Goal: Task Accomplishment & Management: Use online tool/utility

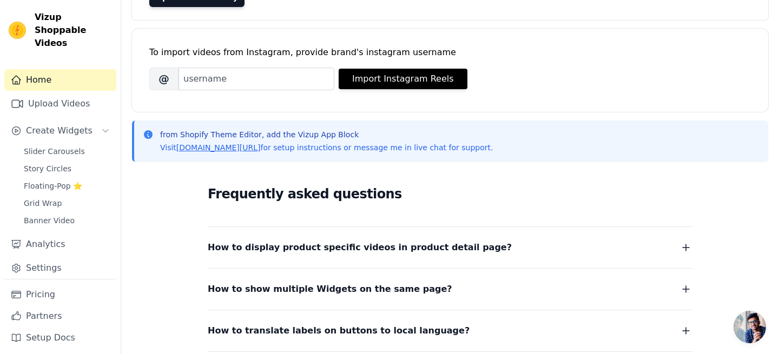
scroll to position [137, 0]
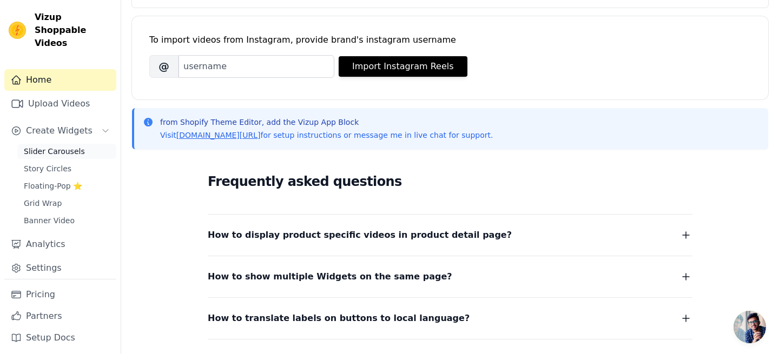
click at [81, 144] on link "Slider Carousels" at bounding box center [66, 151] width 99 height 15
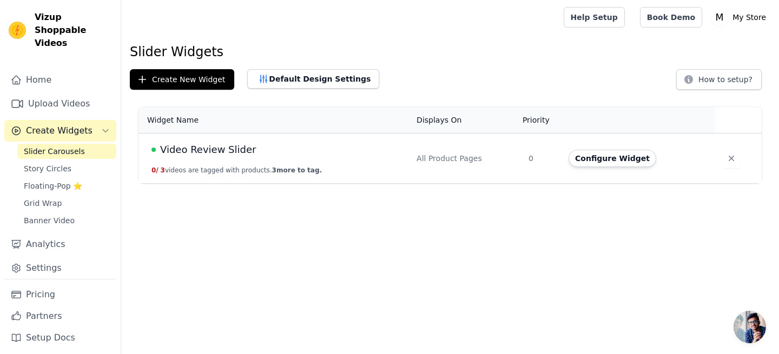
click at [246, 141] on td "Video Review Slider 0 / 3 videos are tagged with products. 3 more to tag." at bounding box center [274, 159] width 272 height 50
click at [589, 156] on button "Configure Widget" at bounding box center [613, 158] width 88 height 17
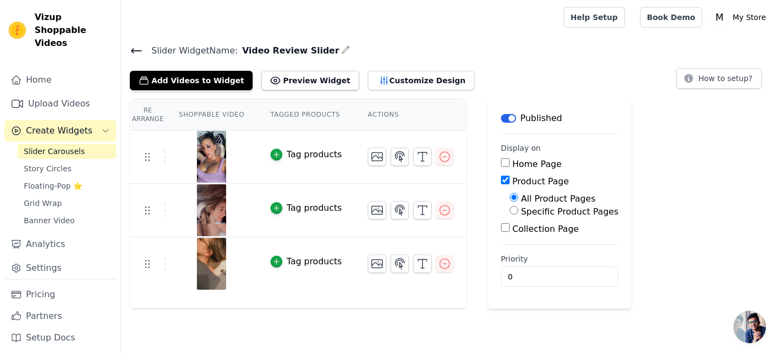
click at [513, 213] on input "Specific Product Pages" at bounding box center [514, 210] width 9 height 9
radio input "true"
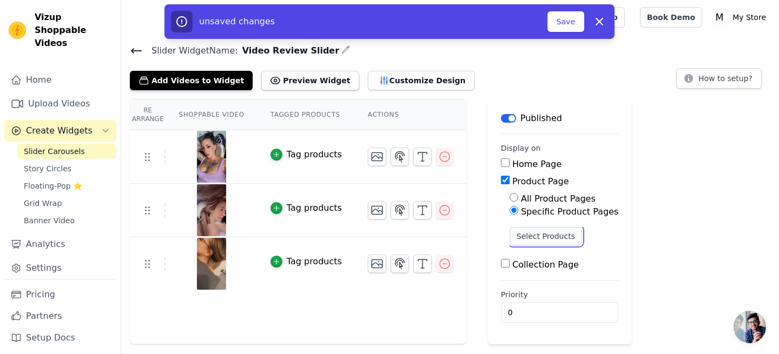
click at [543, 239] on button "Select Products" at bounding box center [546, 236] width 72 height 18
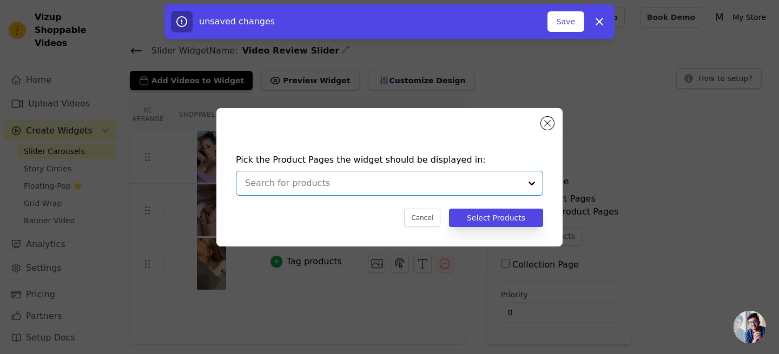
click at [452, 188] on input "text" at bounding box center [383, 183] width 276 height 13
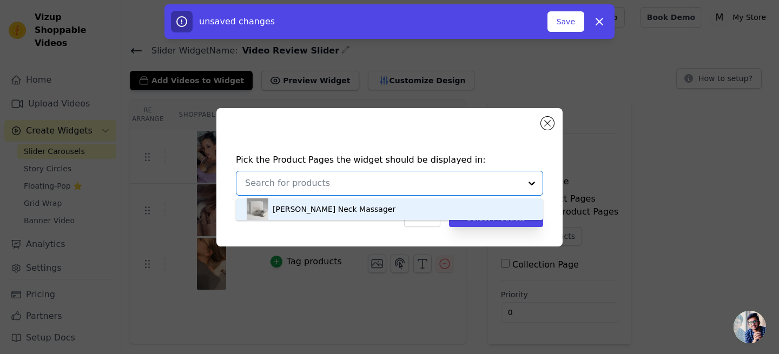
click at [374, 208] on div "Noémia Neck Massager" at bounding box center [390, 210] width 286 height 22
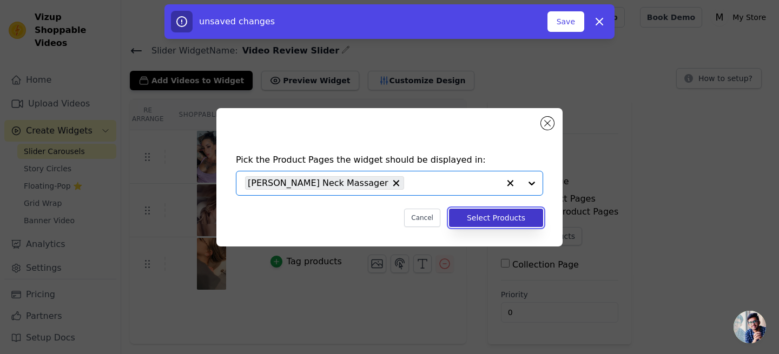
click at [480, 216] on button "Select Products" at bounding box center [496, 218] width 94 height 18
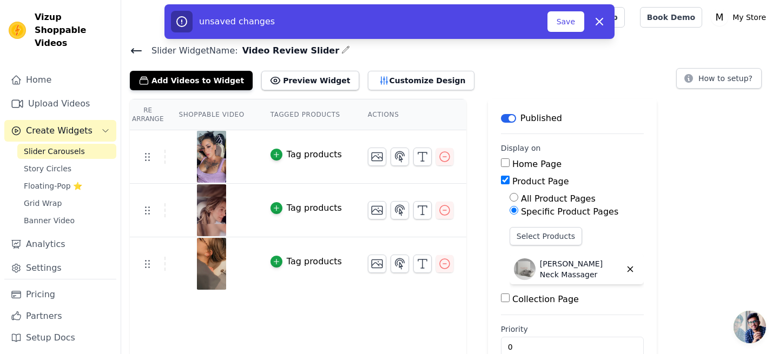
drag, startPoint x: 563, startPoint y: 49, endPoint x: 563, endPoint y: 39, distance: 9.7
click at [563, 39] on main "Slider Widget Name: Video Review Slider Add Videos to Widget Preview Widget Cus…" at bounding box center [450, 207] width 658 height 345
click at [562, 23] on button "Save" at bounding box center [565, 21] width 37 height 21
click at [562, 24] on button "Save" at bounding box center [565, 21] width 37 height 21
